Goal: Information Seeking & Learning: Learn about a topic

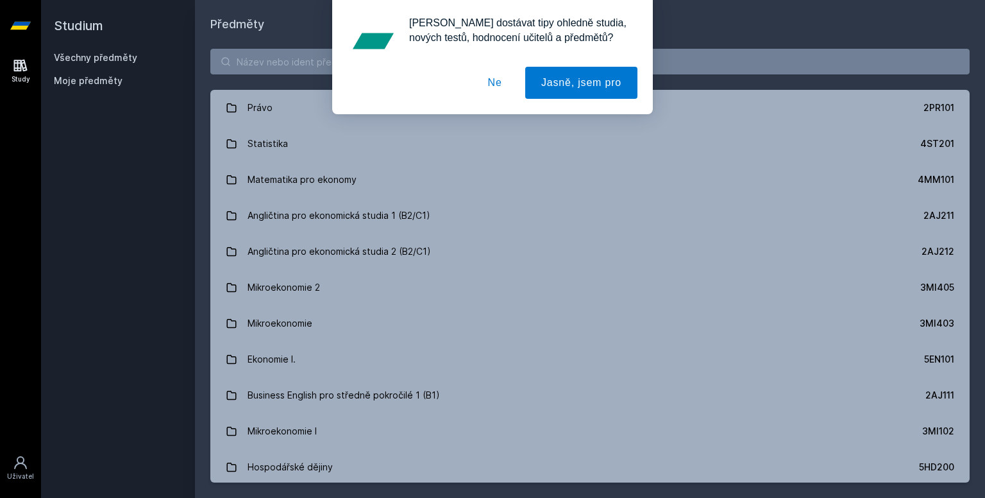
click at [495, 82] on button "Ne" at bounding box center [495, 83] width 46 height 32
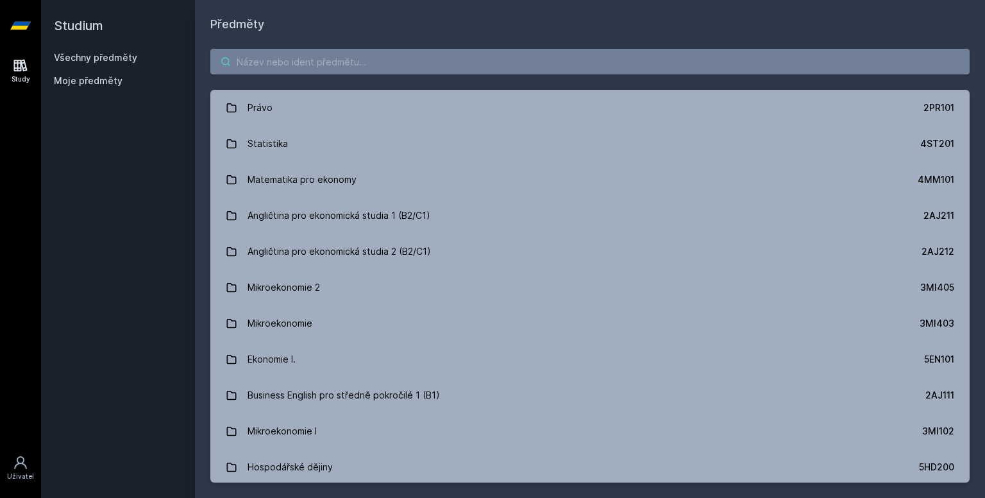
click at [323, 62] on input "search" at bounding box center [589, 62] width 759 height 26
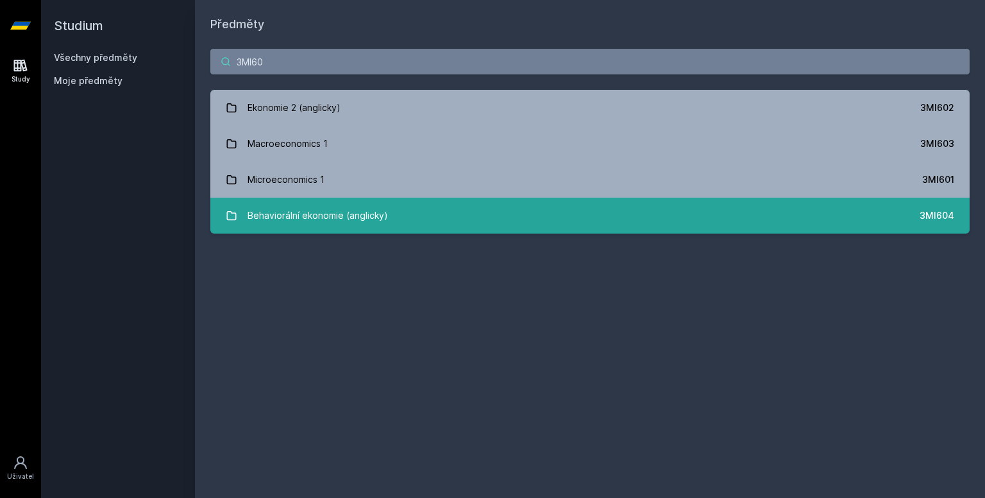
type input "3MI60"
click at [405, 219] on link "Behaviorální ekonomie (anglicky) 3MI604" at bounding box center [589, 216] width 759 height 36
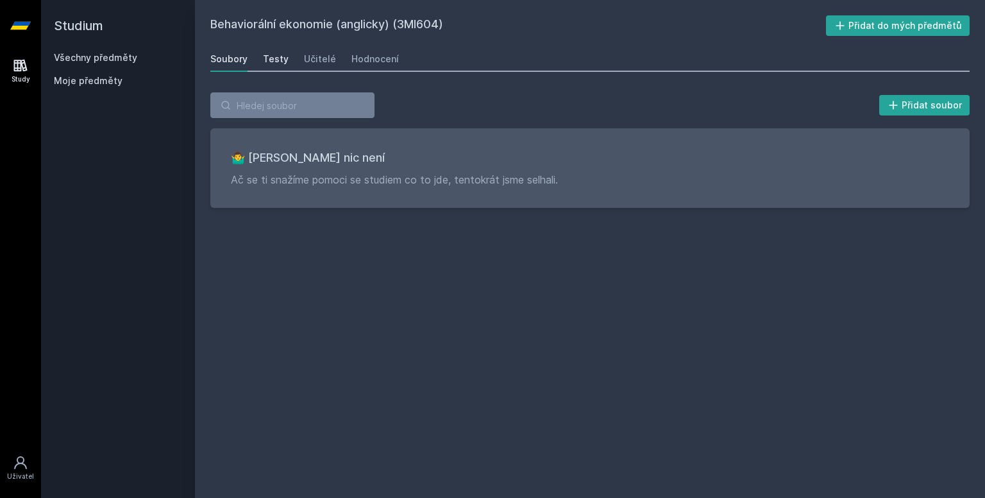
click at [275, 62] on div "Testy" at bounding box center [276, 59] width 26 height 13
click at [321, 56] on div "Učitelé" at bounding box center [320, 59] width 32 height 13
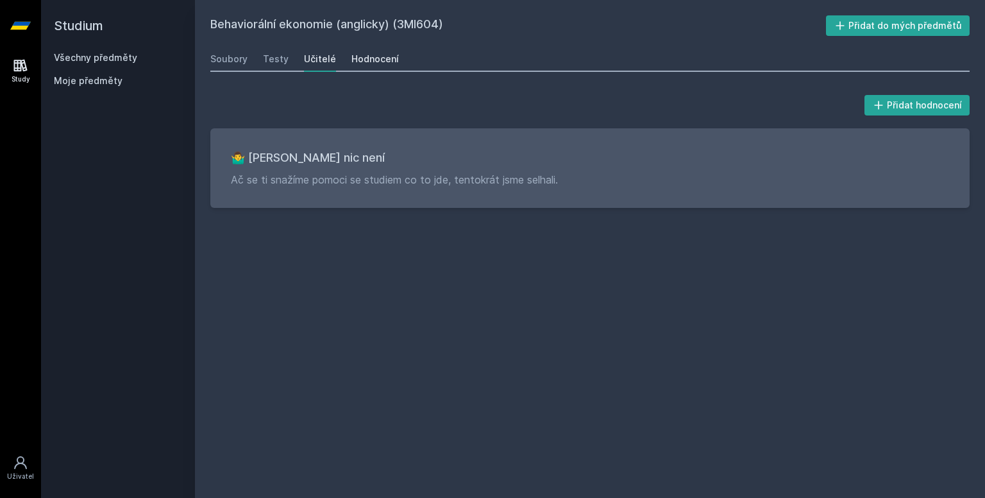
click at [361, 59] on div "Hodnocení" at bounding box center [375, 59] width 47 height 13
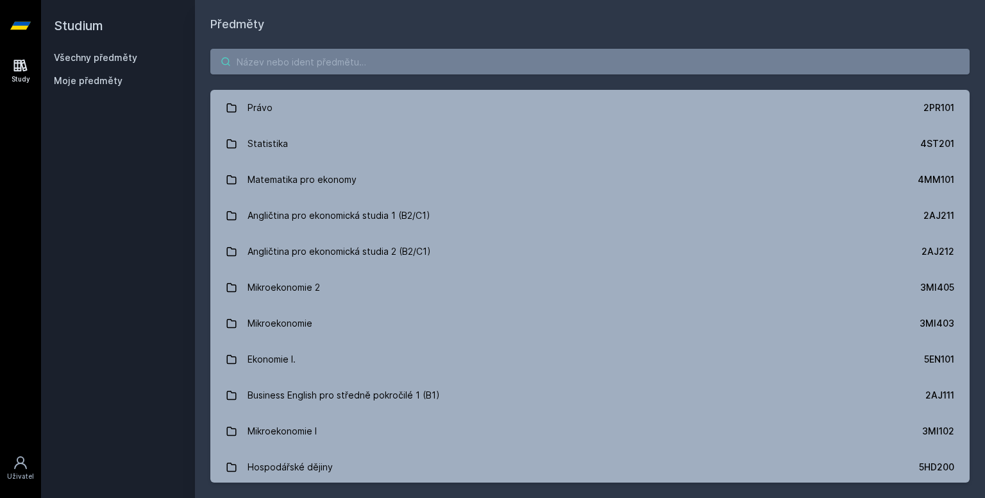
click at [251, 62] on input "search" at bounding box center [589, 62] width 759 height 26
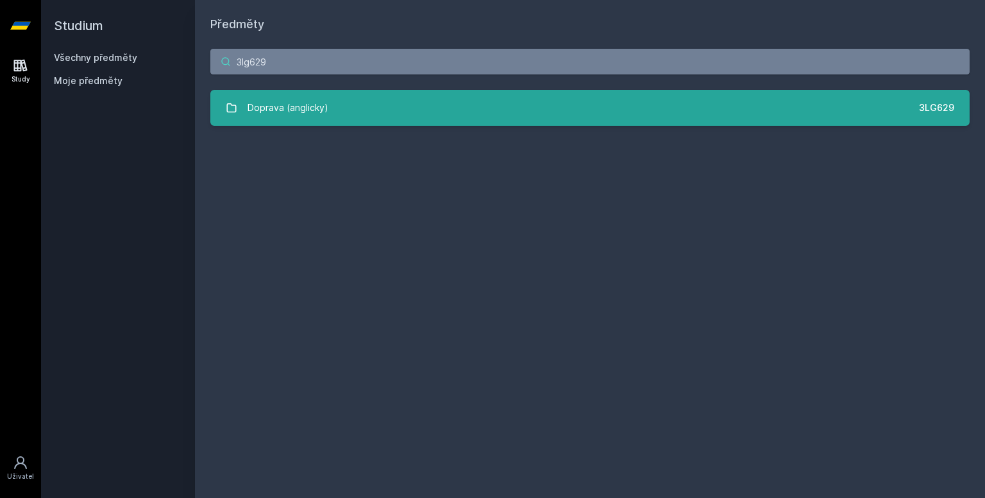
type input "3lg629"
click at [394, 117] on link "Doprava (anglicky) 3LG629" at bounding box center [589, 108] width 759 height 36
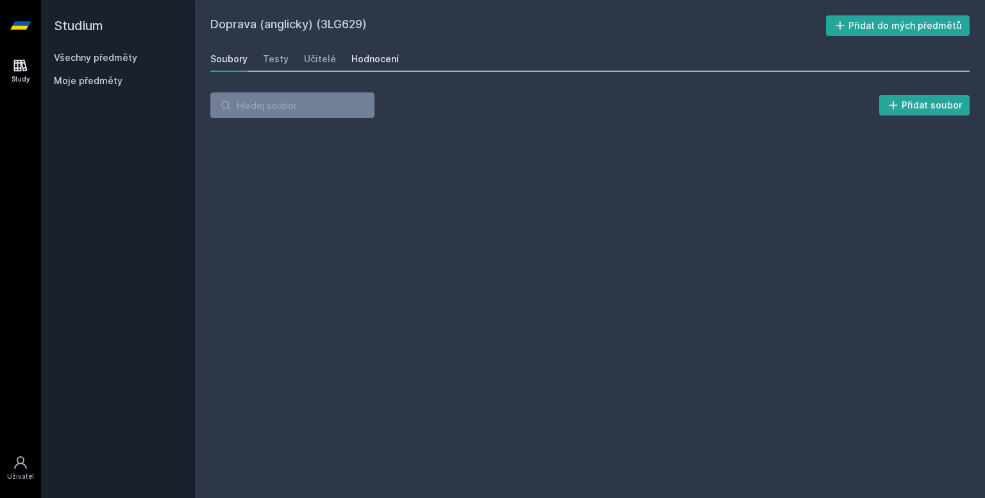
click at [380, 64] on div "Hodnocení" at bounding box center [375, 59] width 47 height 13
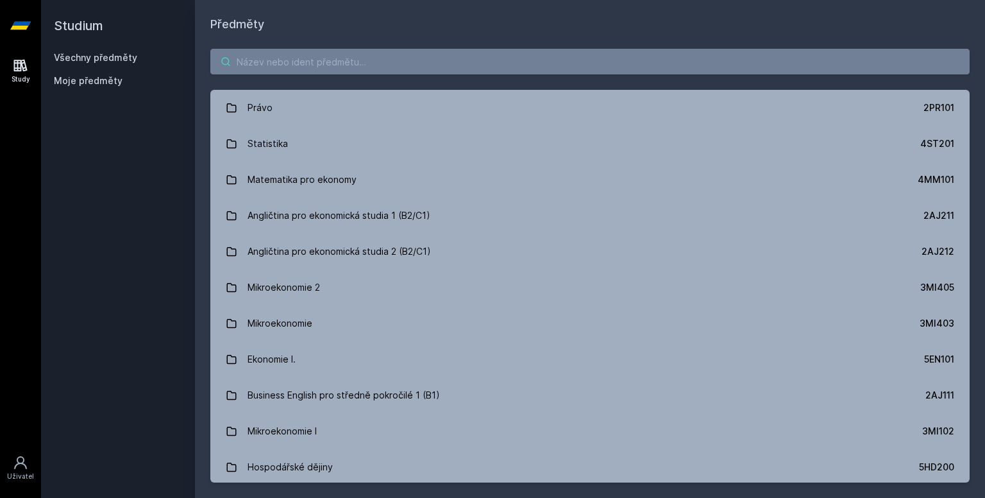
click at [282, 65] on input "search" at bounding box center [589, 62] width 759 height 26
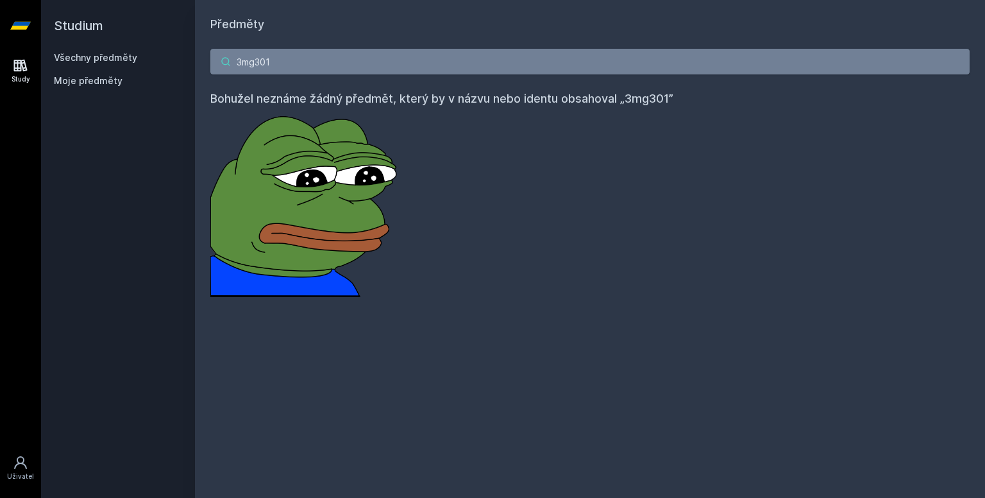
click at [258, 62] on input "3mg301" at bounding box center [589, 62] width 759 height 26
click at [298, 64] on input "3MG301" at bounding box center [589, 62] width 759 height 26
click at [291, 59] on input "3MG301" at bounding box center [589, 62] width 759 height 26
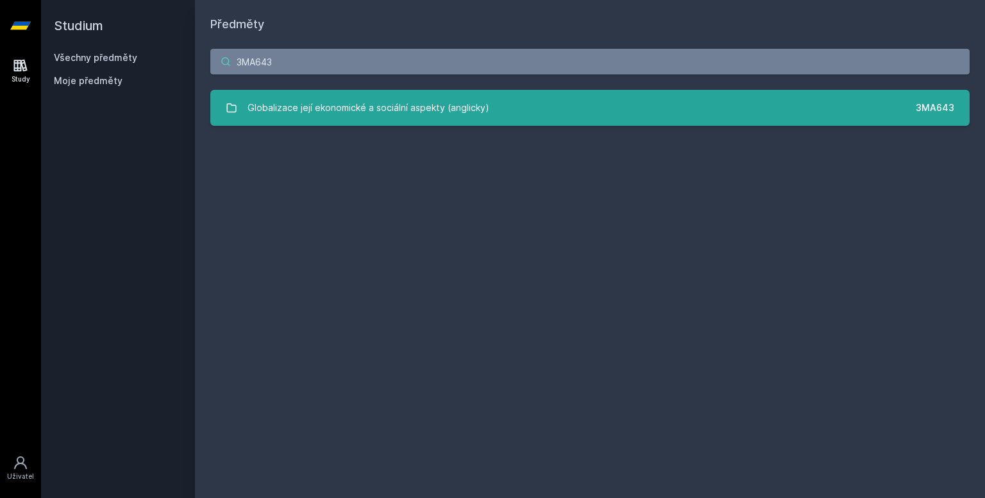
type input "3MA643"
click at [368, 97] on div "Globalizace její ekonomické a sociální aspekty (anglicky)" at bounding box center [369, 108] width 242 height 26
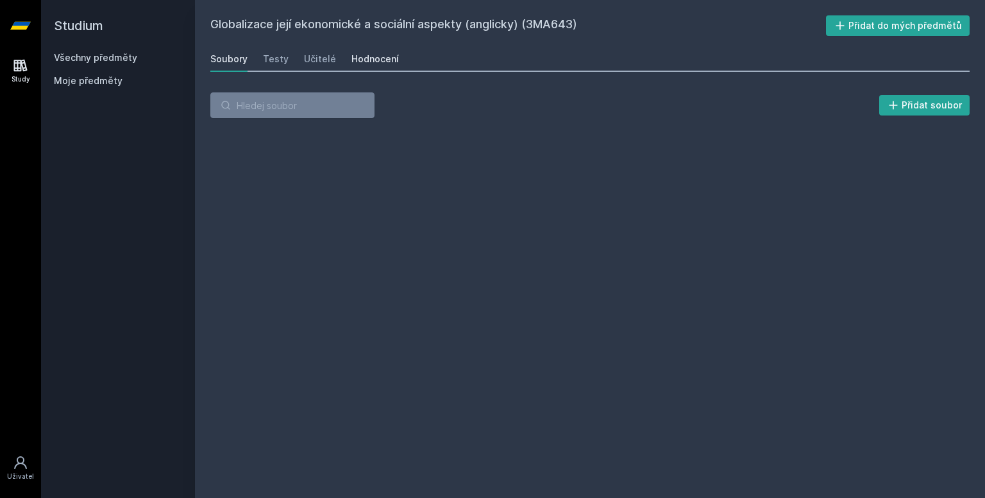
click at [366, 62] on div "Hodnocení" at bounding box center [375, 59] width 47 height 13
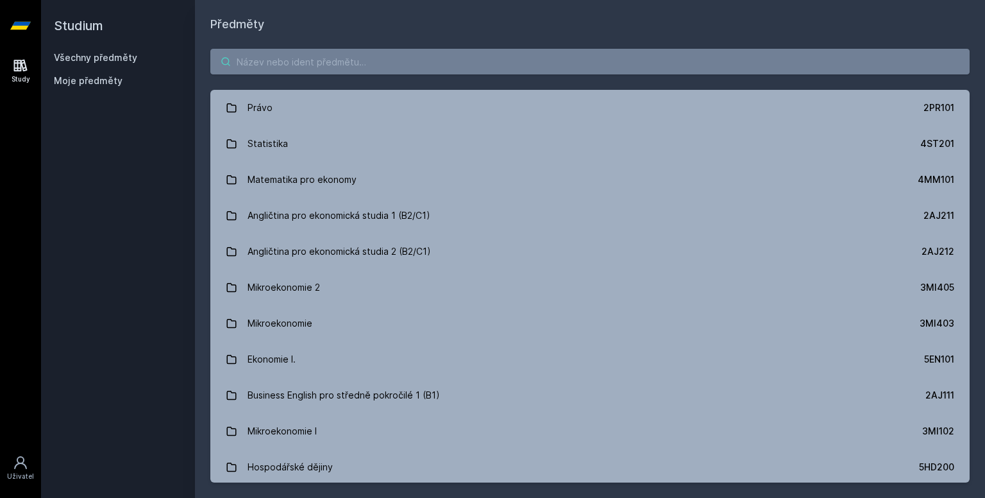
click at [294, 66] on input "search" at bounding box center [589, 62] width 759 height 26
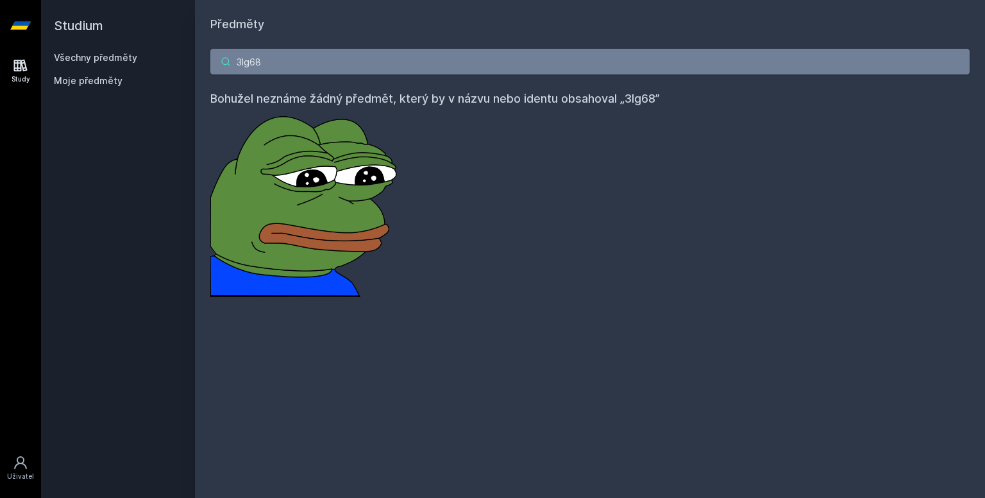
click at [276, 67] on input "3lg68" at bounding box center [589, 62] width 759 height 26
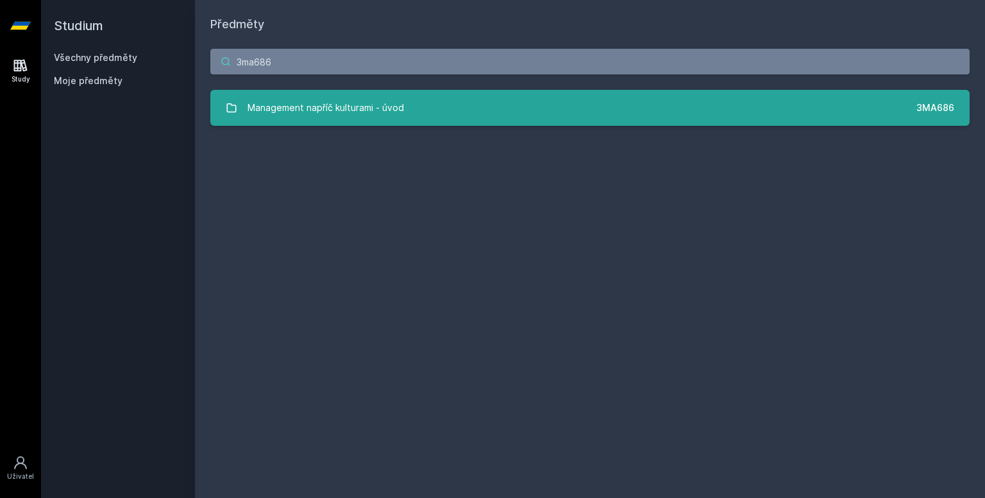
type input "3ma686"
click at [300, 111] on div "Management napříč kulturami - úvod" at bounding box center [326, 108] width 157 height 26
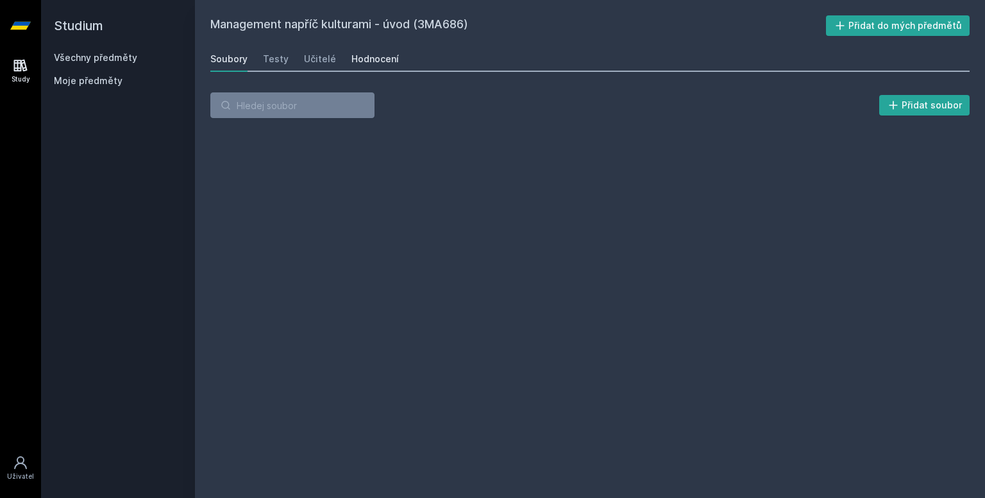
click at [353, 58] on div "Hodnocení" at bounding box center [375, 59] width 47 height 13
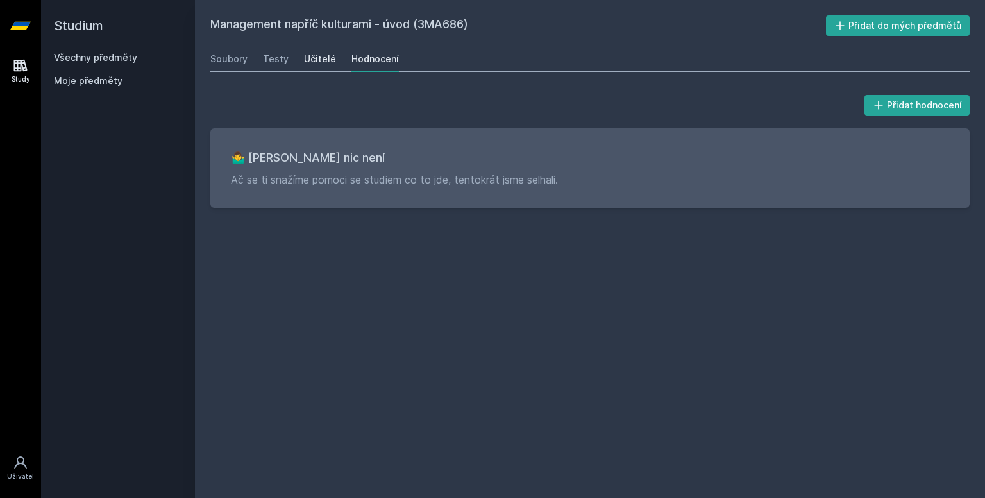
click at [305, 64] on div "Učitelé" at bounding box center [320, 59] width 32 height 13
click at [269, 60] on div "Testy" at bounding box center [276, 59] width 26 height 13
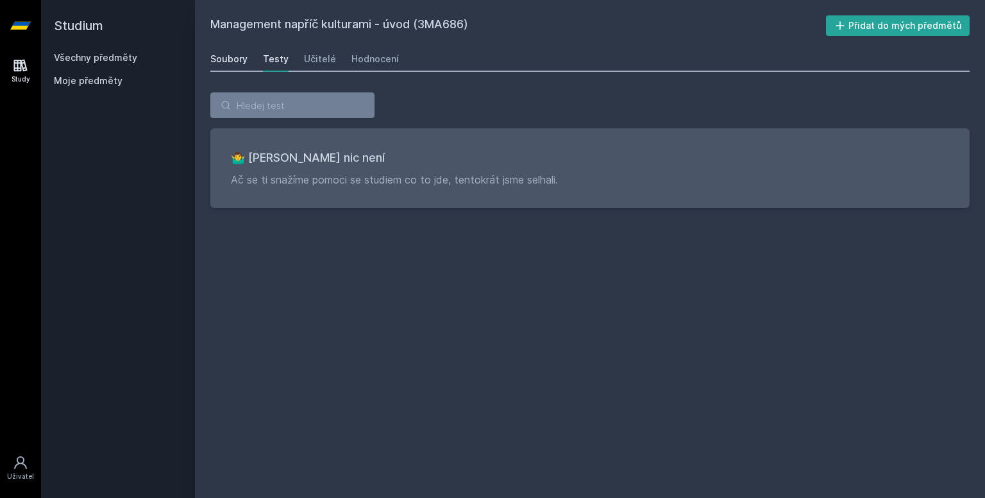
click at [217, 67] on link "Soubory" at bounding box center [228, 59] width 37 height 26
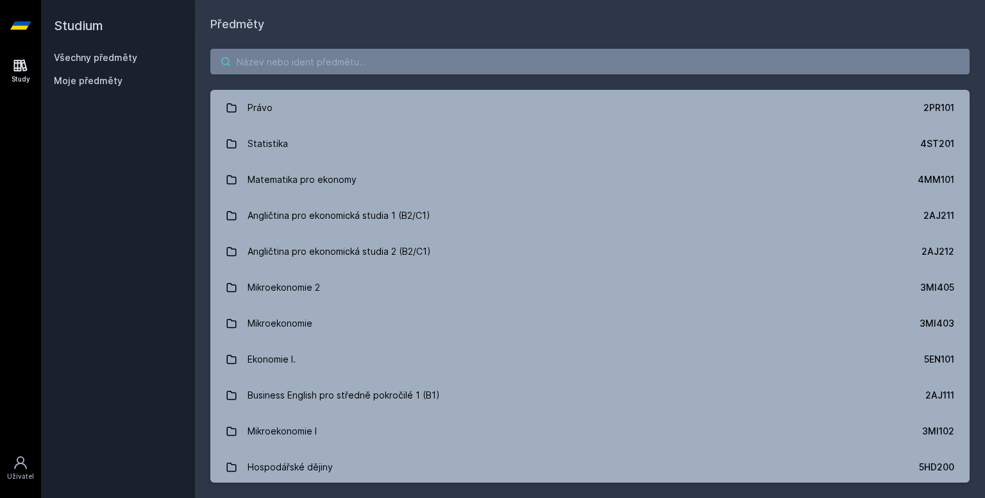
click at [324, 65] on input "search" at bounding box center [589, 62] width 759 height 26
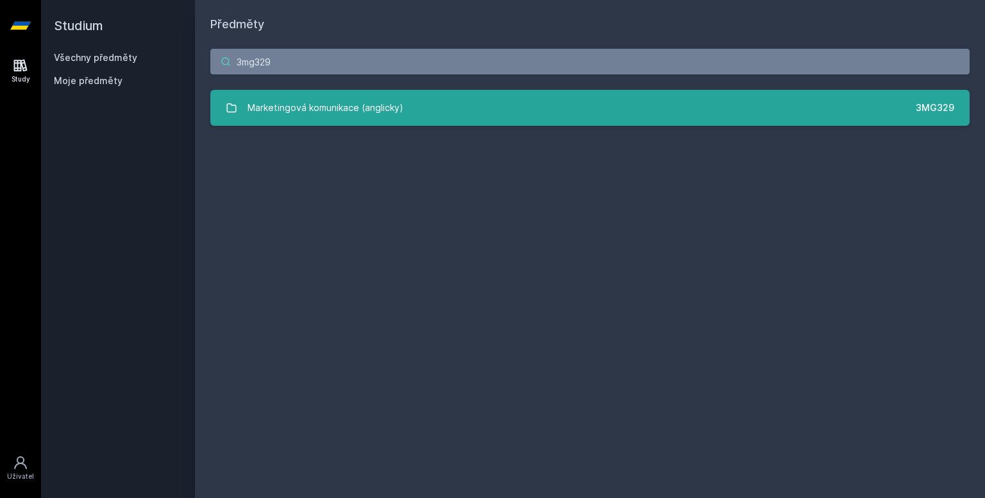
type input "3mg329"
click at [348, 117] on div "Marketingová komunikace (anglicky)" at bounding box center [326, 108] width 156 height 26
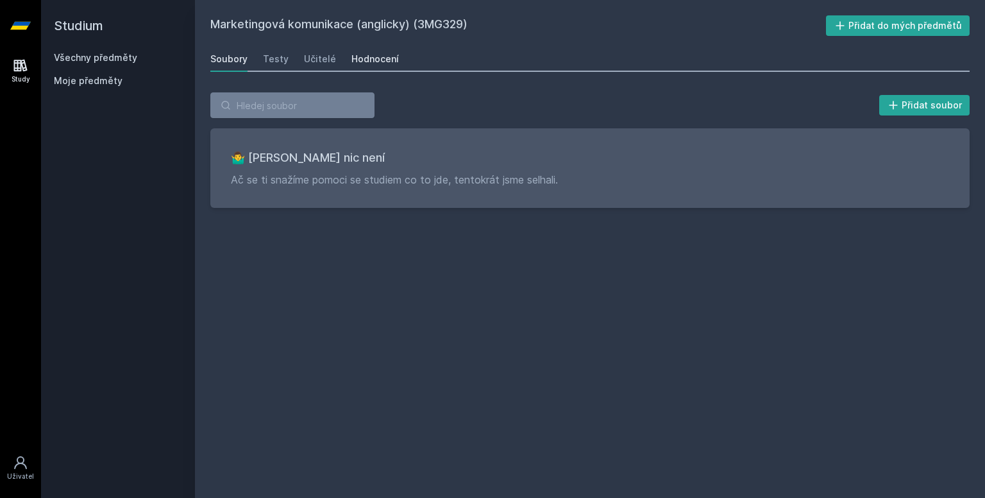
click at [352, 54] on div "Hodnocení" at bounding box center [375, 59] width 47 height 13
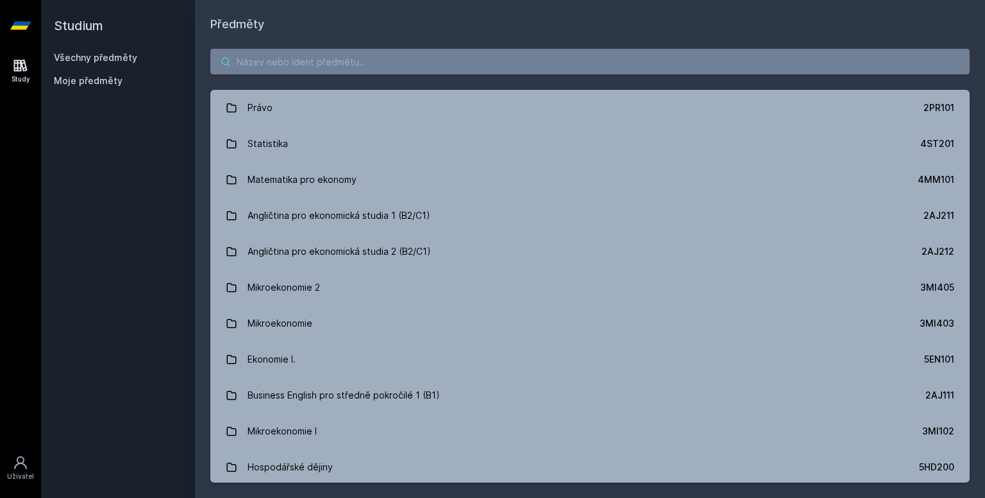
click at [253, 57] on input "search" at bounding box center [589, 62] width 759 height 26
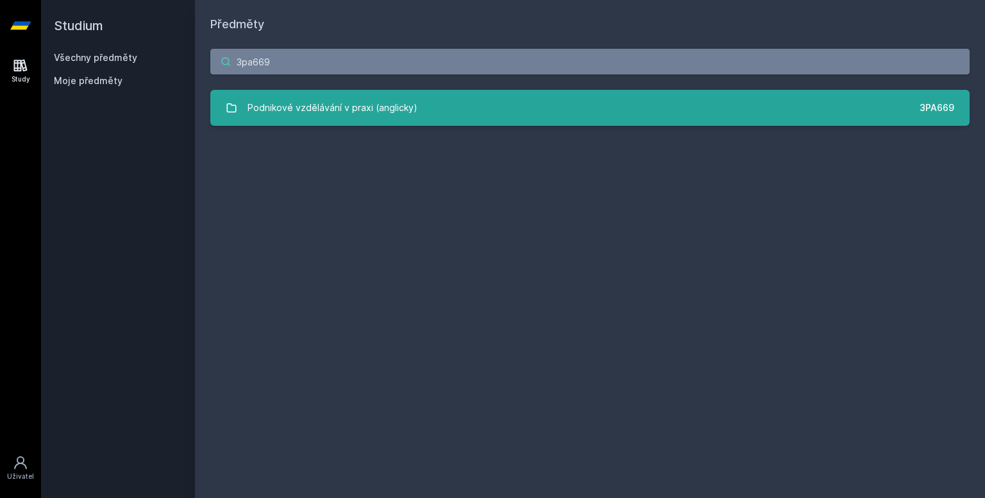
type input "3pa669"
click at [293, 117] on div "Podnikové vzdělávání v praxi (anglicky)" at bounding box center [333, 108] width 170 height 26
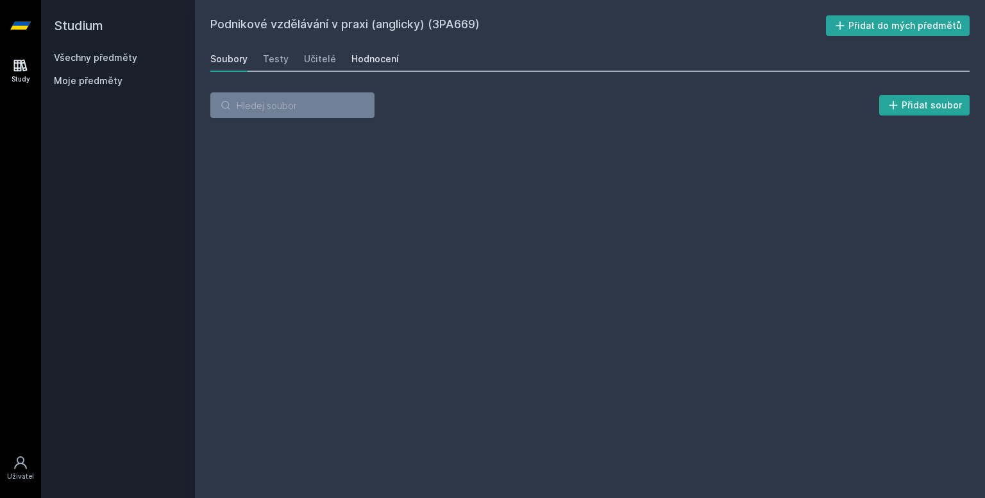
click at [377, 55] on div "Hodnocení" at bounding box center [375, 59] width 47 height 13
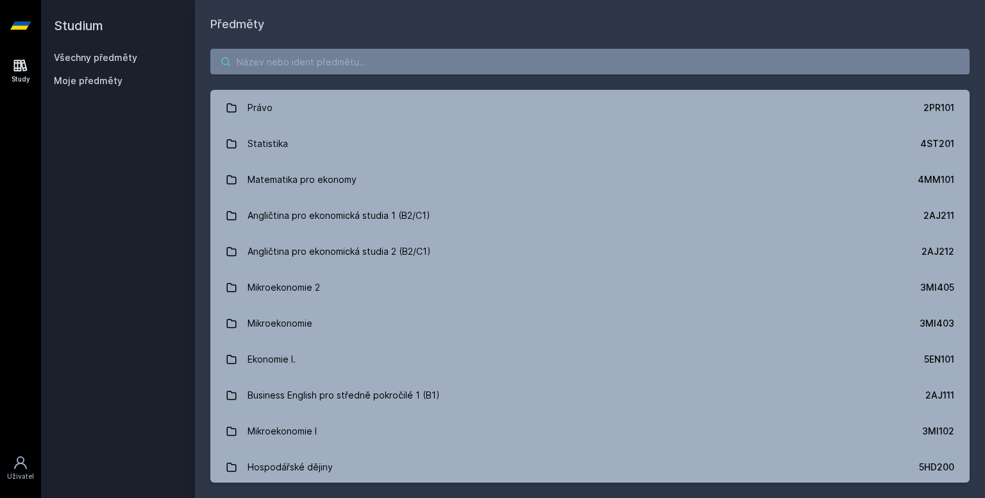
click at [287, 66] on input "search" at bounding box center [589, 62] width 759 height 26
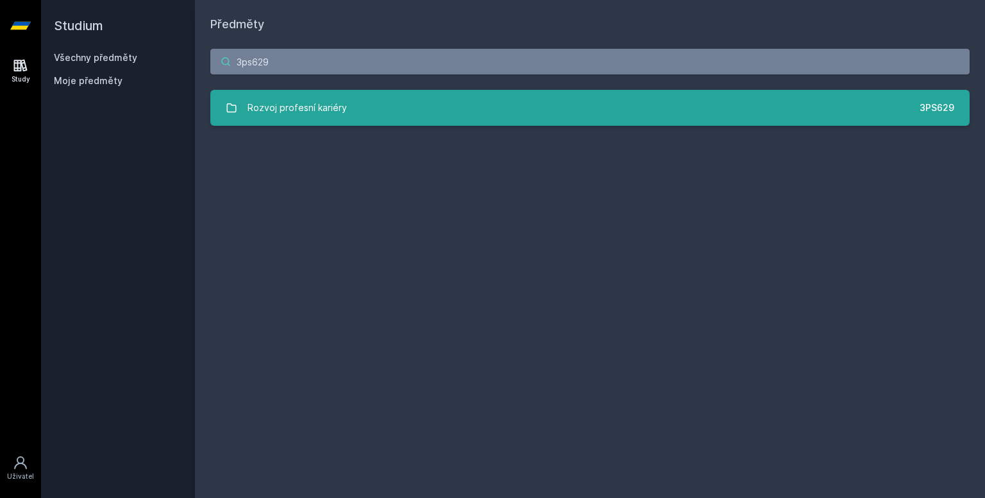
type input "3ps629"
click at [295, 93] on link "Rozvoj profesní kariéry 3PS629" at bounding box center [589, 108] width 759 height 36
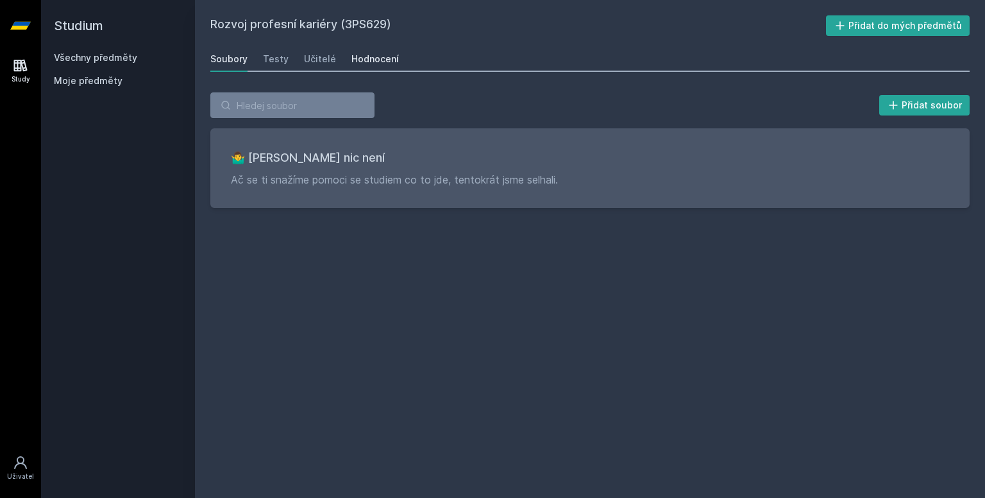
click at [353, 62] on div "Hodnocení" at bounding box center [375, 59] width 47 height 13
